Goal: Task Accomplishment & Management: Manage account settings

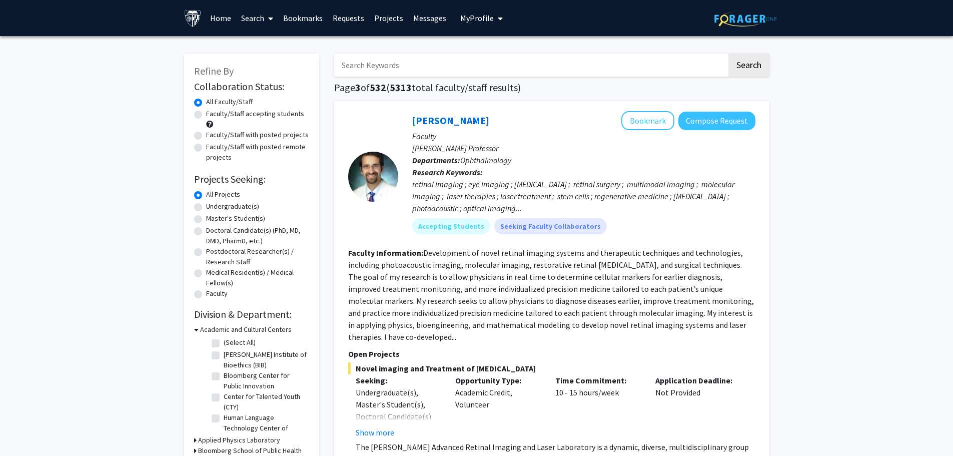
click at [206, 218] on label "Master's Student(s)" at bounding box center [235, 218] width 59 height 11
click at [206, 218] on input "Master's Student(s)" at bounding box center [209, 216] width 7 height 7
radio input "true"
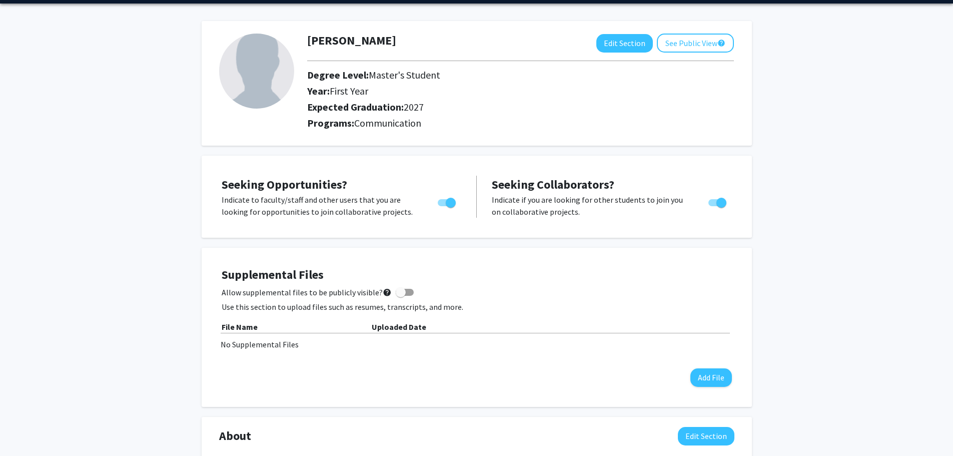
scroll to position [50, 0]
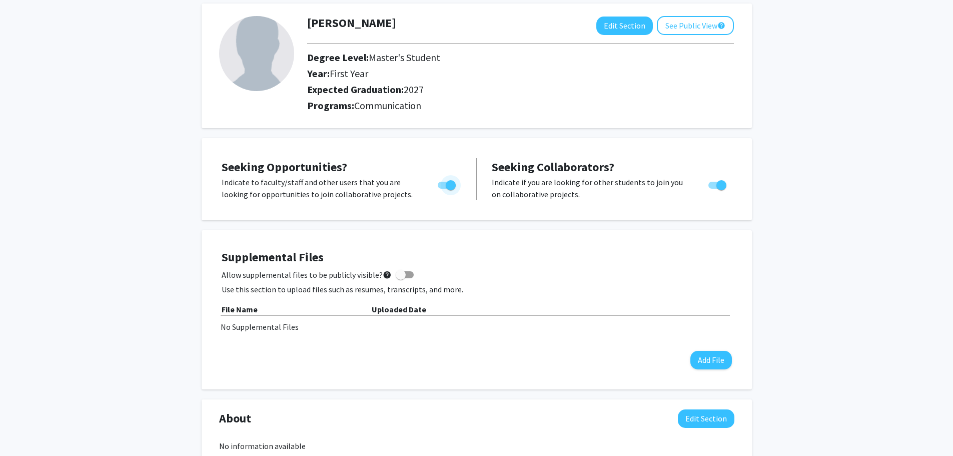
click at [440, 185] on span "Toggle" at bounding box center [447, 185] width 18 height 7
click at [442, 189] on input "Are you actively seeking opportunities?" at bounding box center [442, 189] width 1 height 1
click at [442, 186] on span "Toggle" at bounding box center [443, 185] width 10 height 10
click at [442, 189] on input "Are you actively seeking opportunities?" at bounding box center [442, 189] width 1 height 1
checkbox input "true"
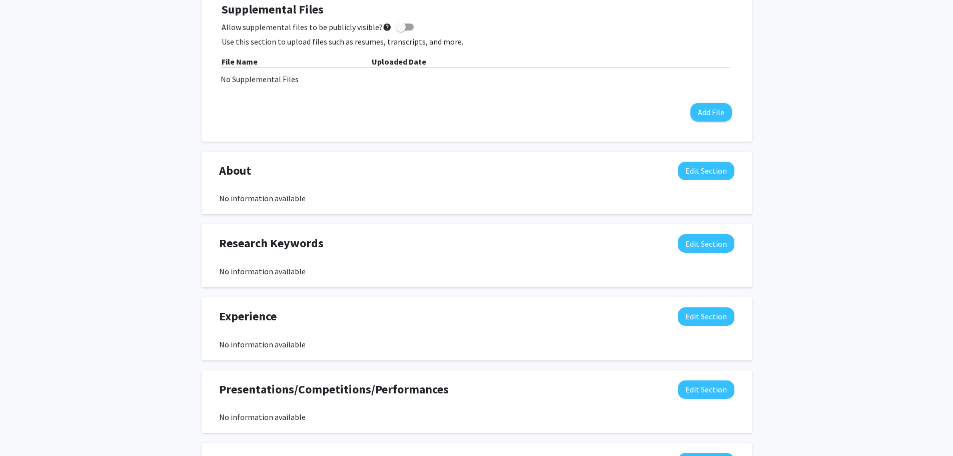
scroll to position [283, 0]
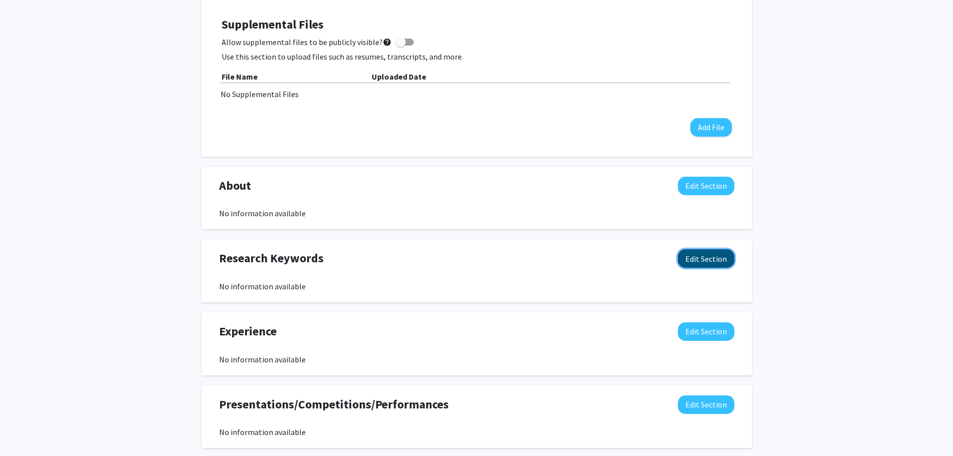
click at [691, 258] on button "Edit Section" at bounding box center [706, 258] width 57 height 19
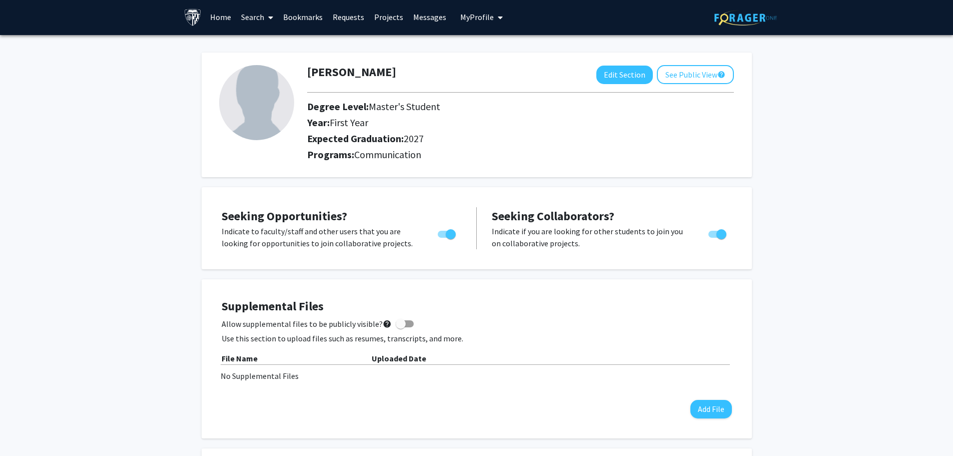
scroll to position [0, 0]
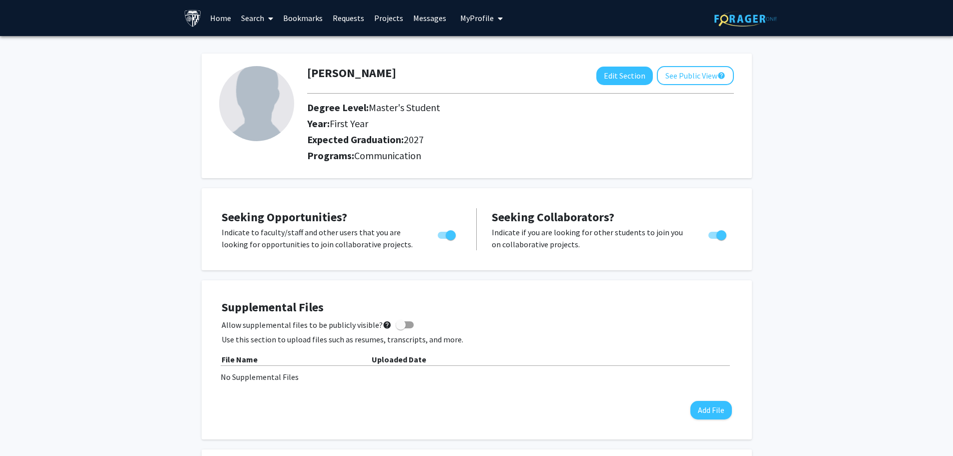
click at [421, 19] on link "Messages" at bounding box center [429, 18] width 43 height 35
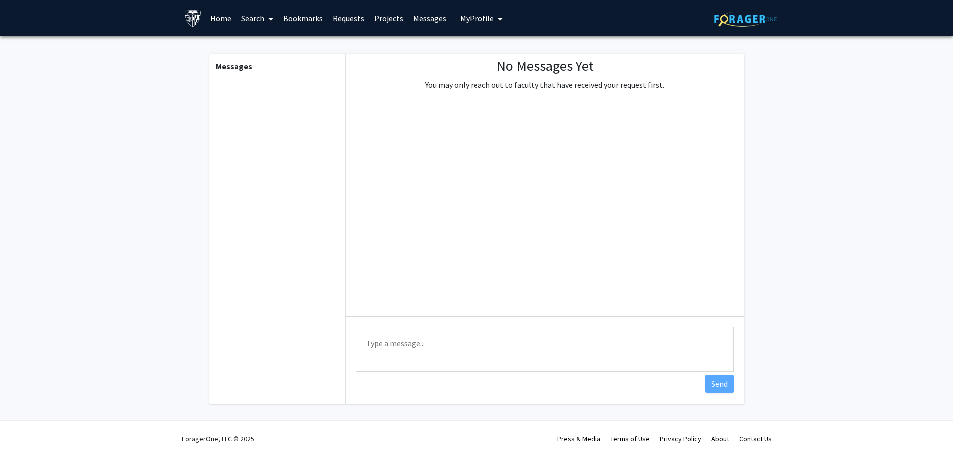
click at [345, 20] on link "Requests" at bounding box center [349, 18] width 42 height 35
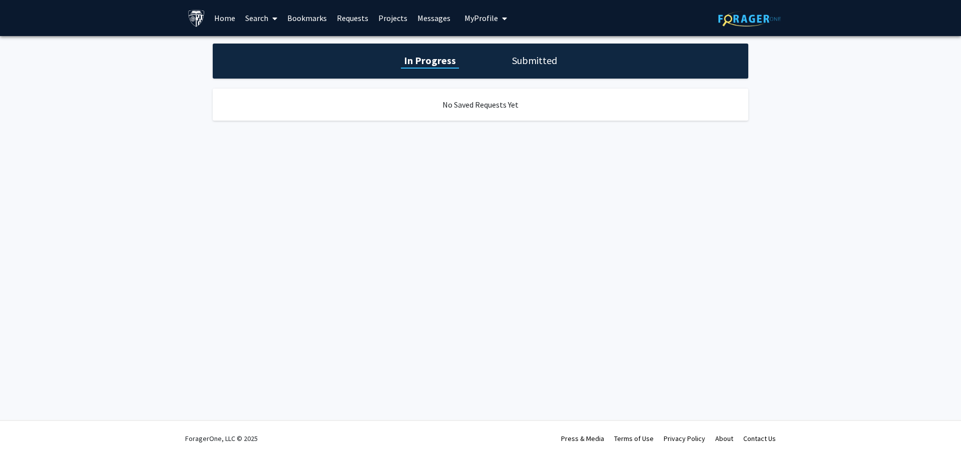
click at [228, 18] on link "Home" at bounding box center [224, 18] width 31 height 35
